Goal: Information Seeking & Learning: Learn about a topic

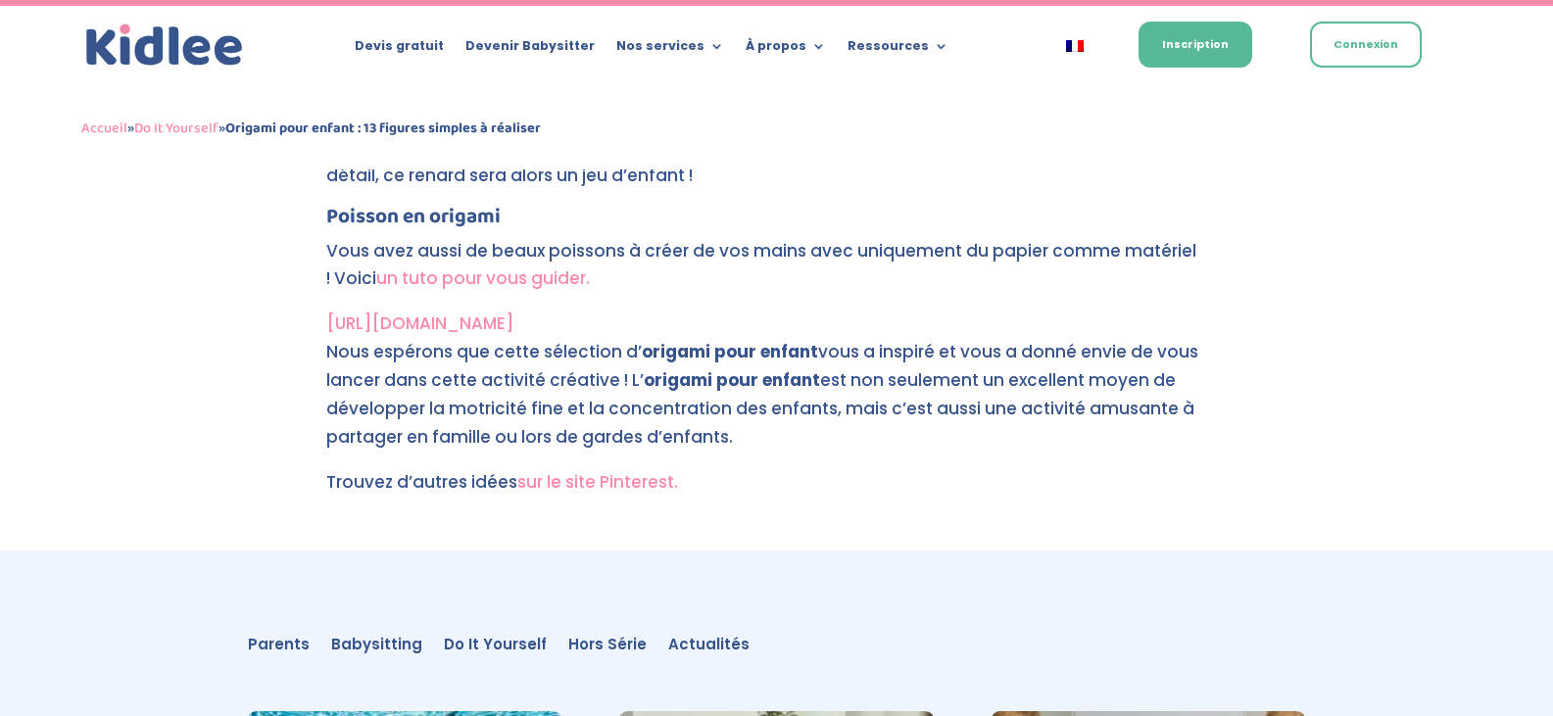
scroll to position [8982, 0]
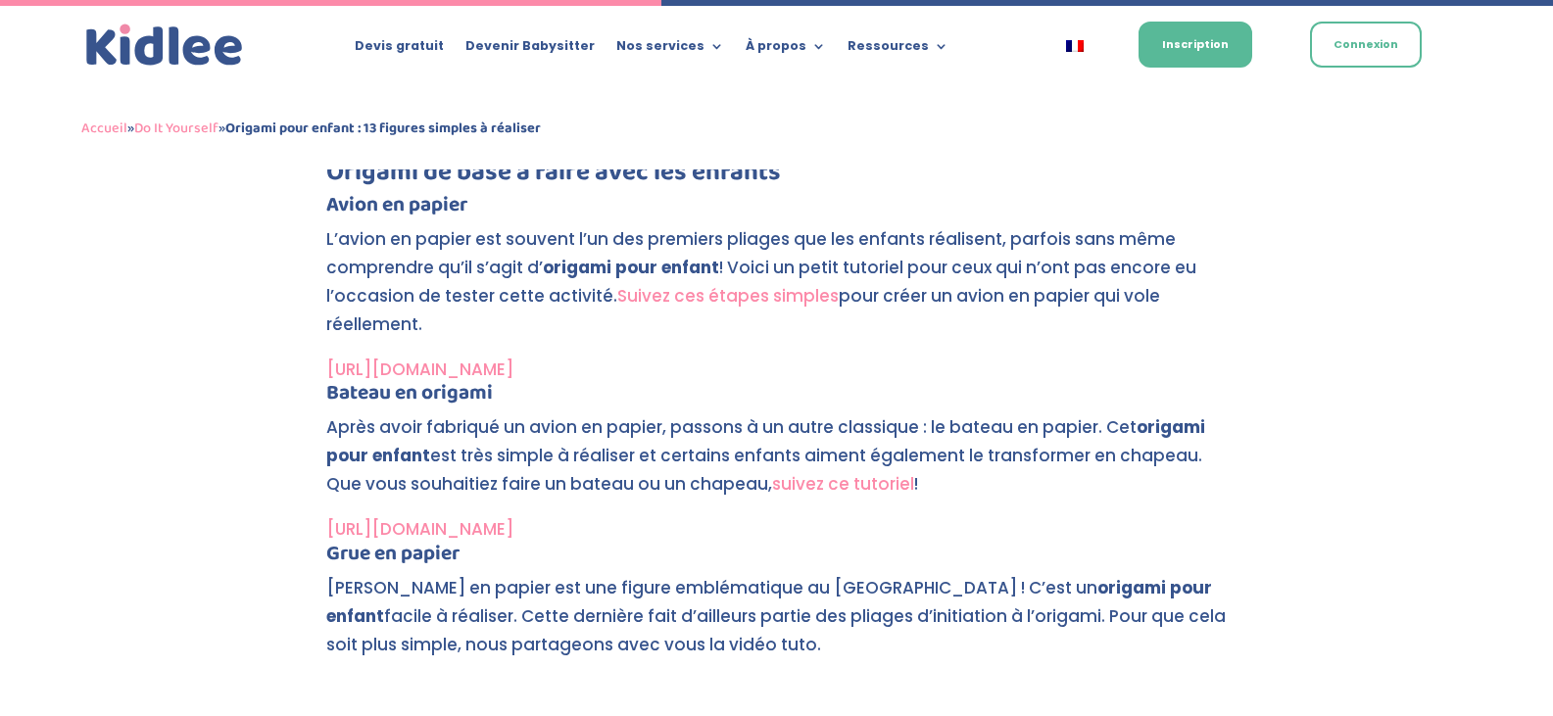
scroll to position [3734, 0]
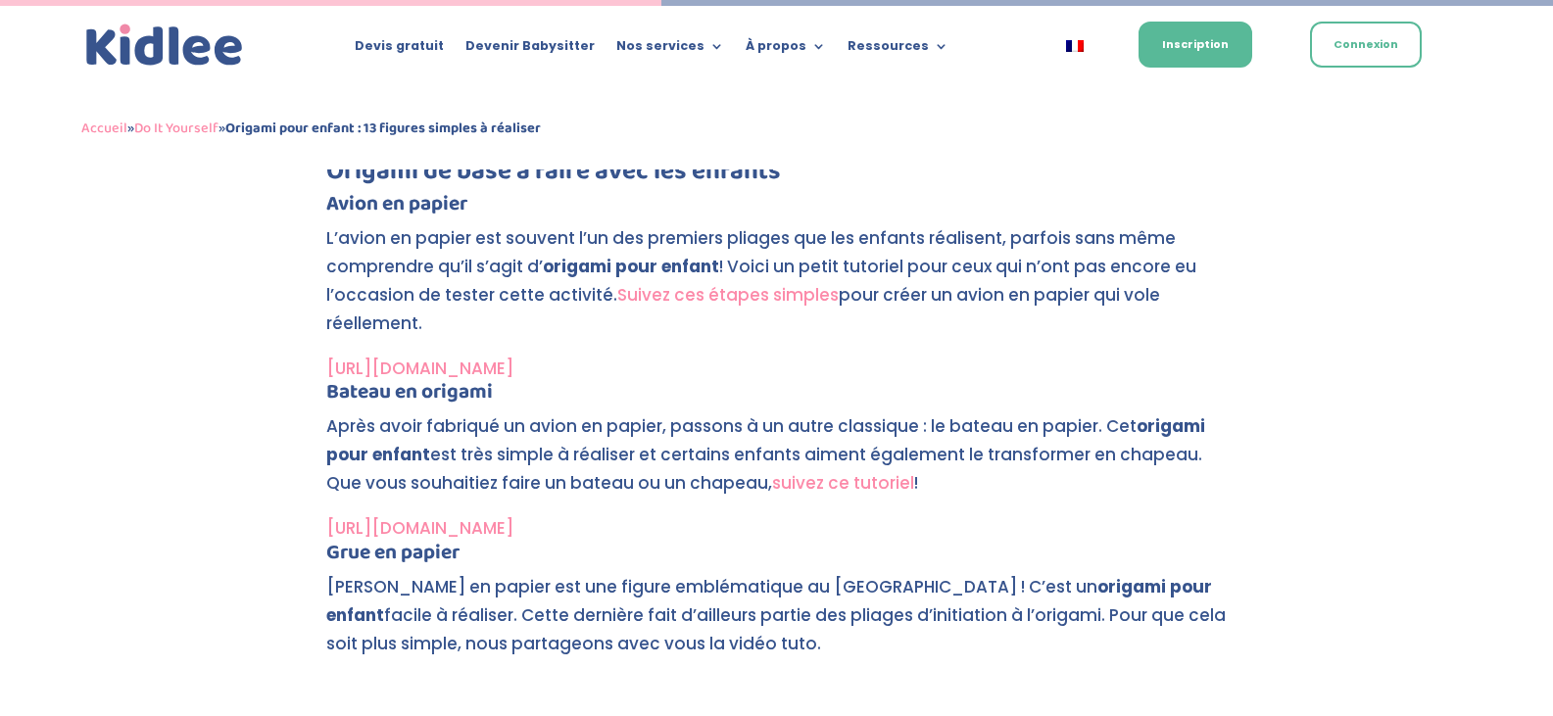
click at [508, 368] on link "[URL][DOMAIN_NAME]" at bounding box center [419, 369] width 187 height 24
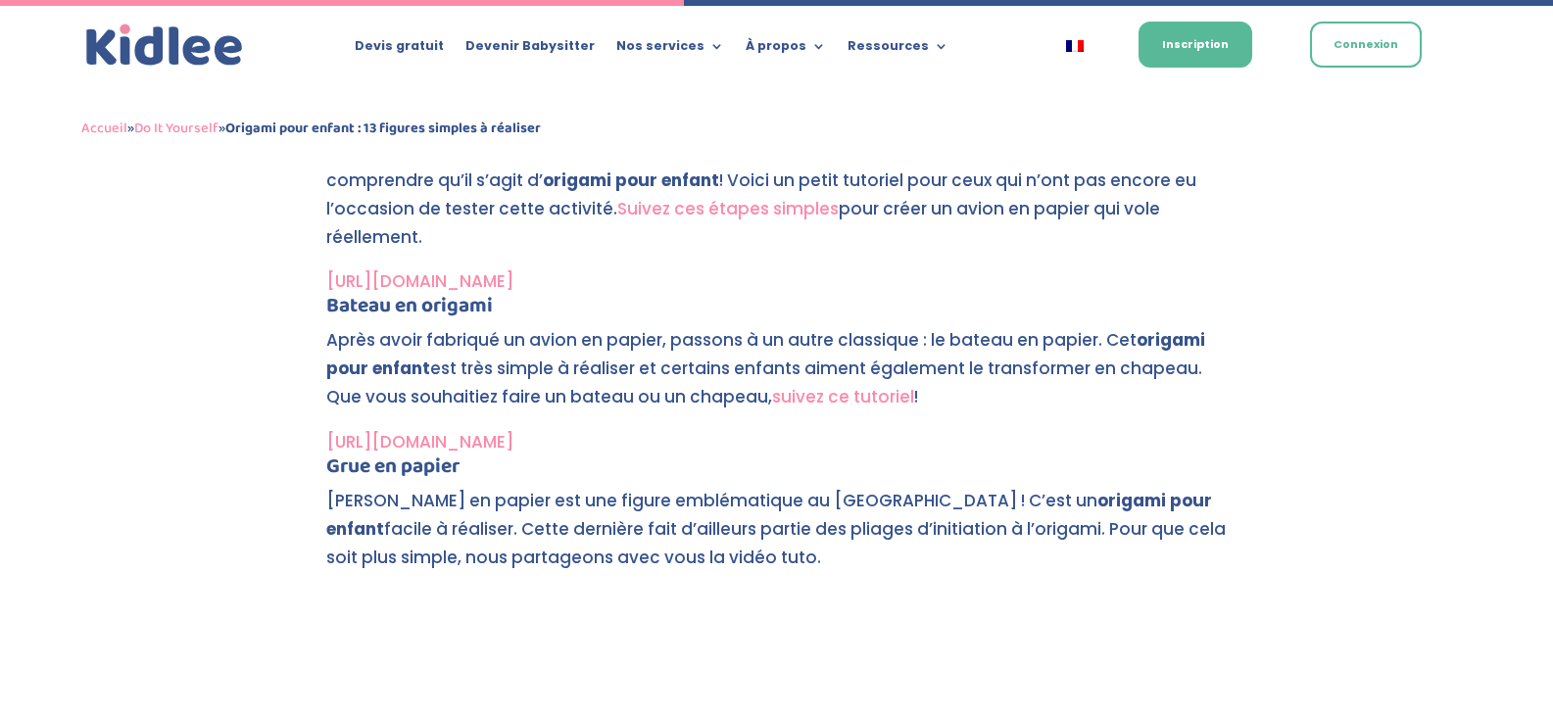
scroll to position [3896, 0]
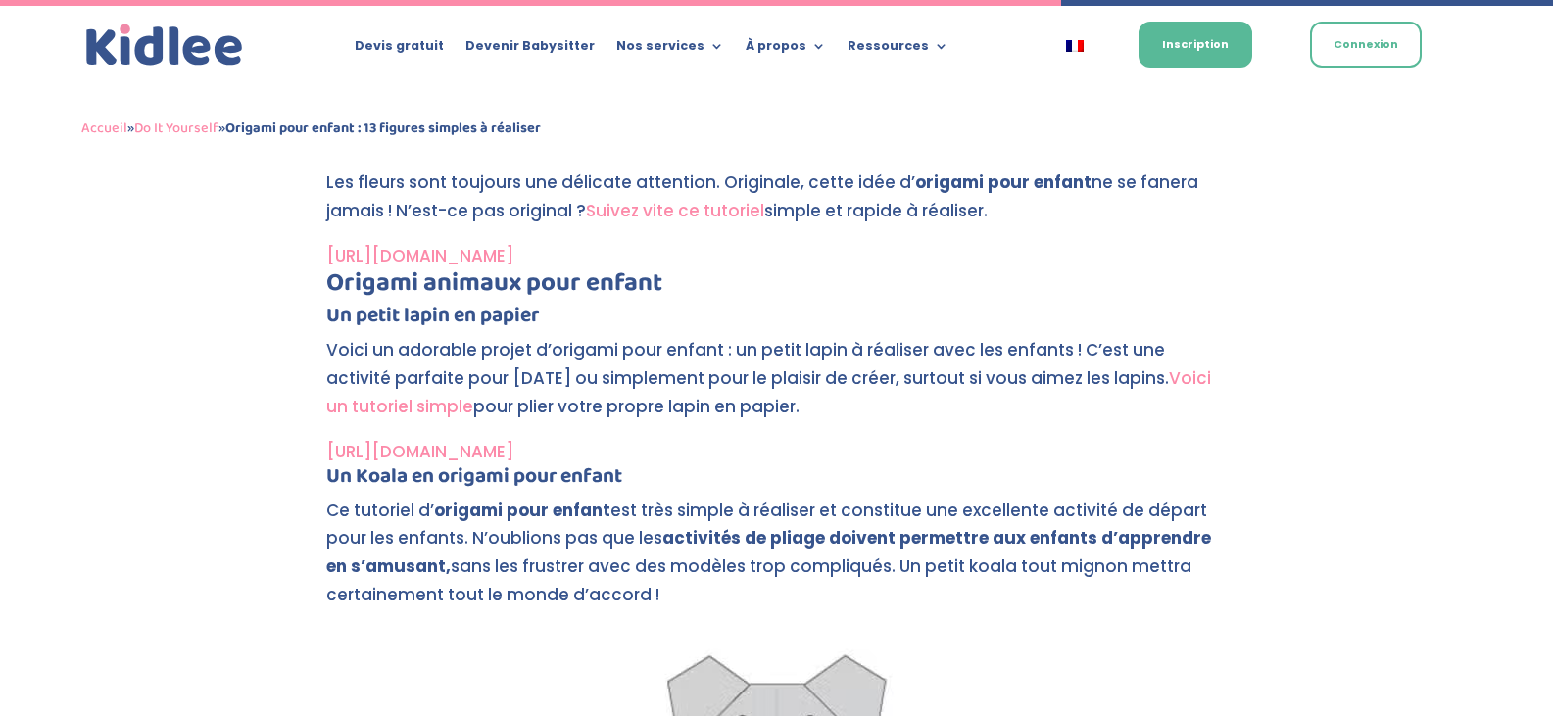
scroll to position [6041, 0]
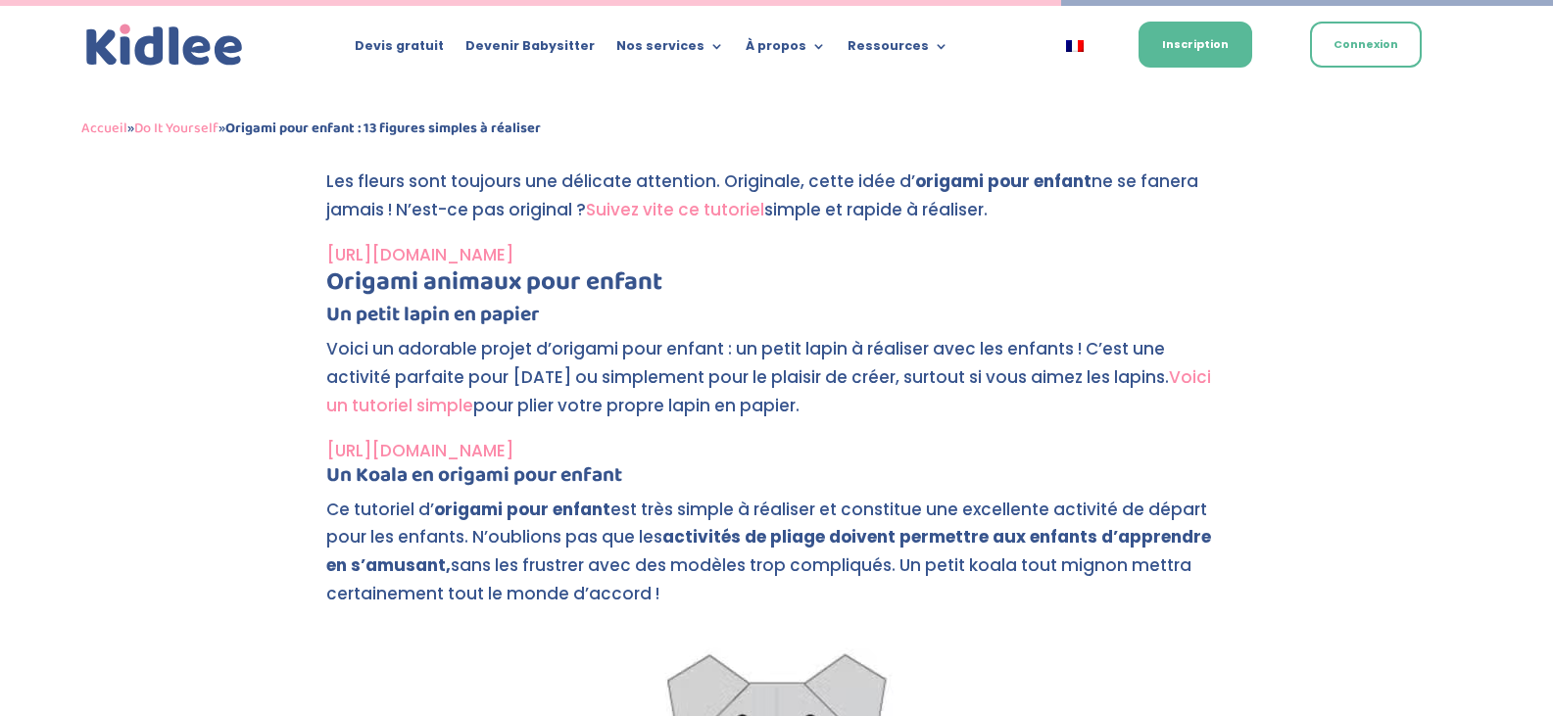
click at [503, 453] on link "[URL][DOMAIN_NAME]" at bounding box center [419, 451] width 187 height 24
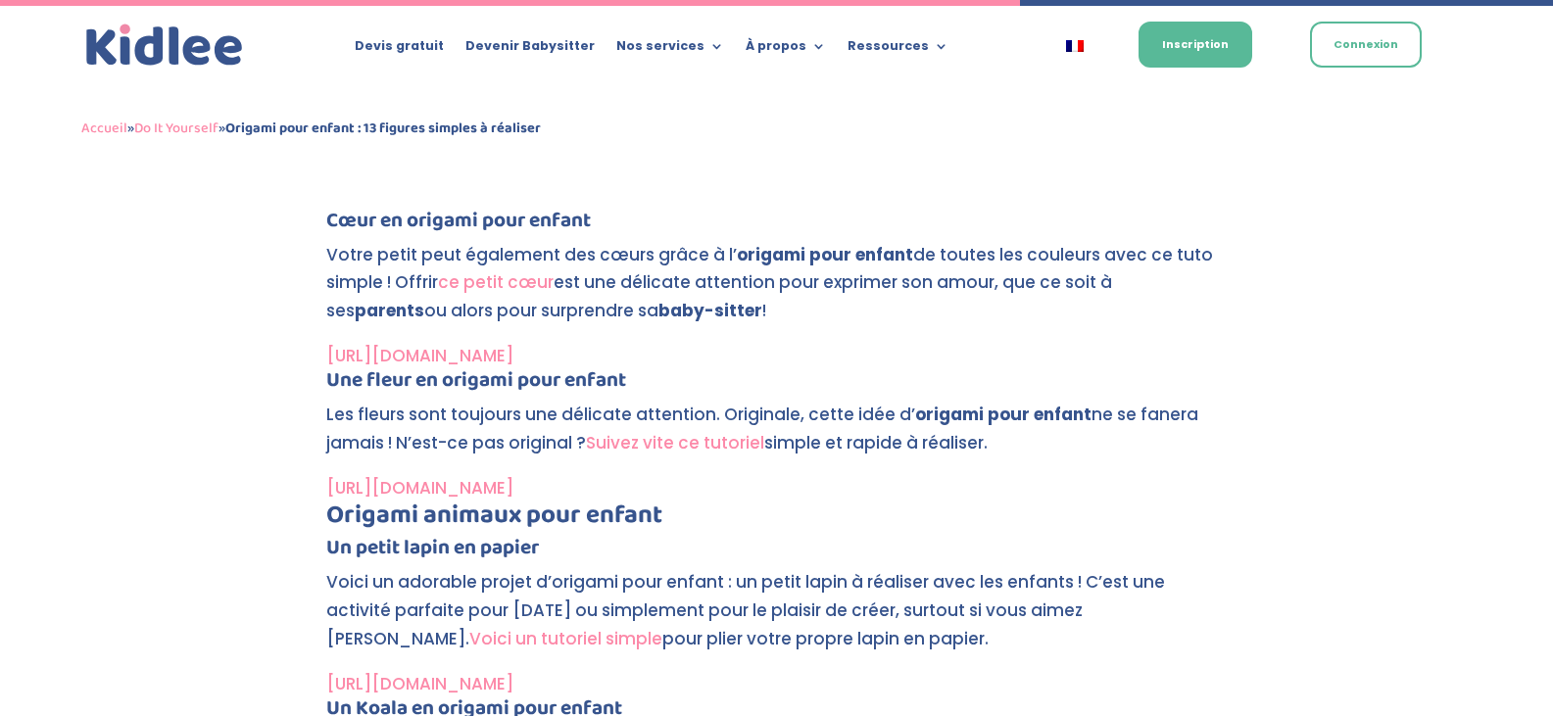
scroll to position [5809, 0]
